Goal: Information Seeking & Learning: Learn about a topic

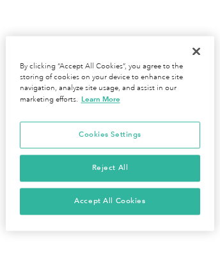
click at [26, 22] on div "Open Menu" at bounding box center [26, 22] width 12 height 1
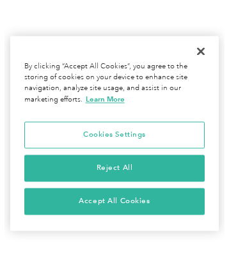
scroll to position [5954, 0]
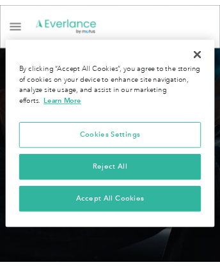
scroll to position [4763, 0]
